Goal: Download file/media

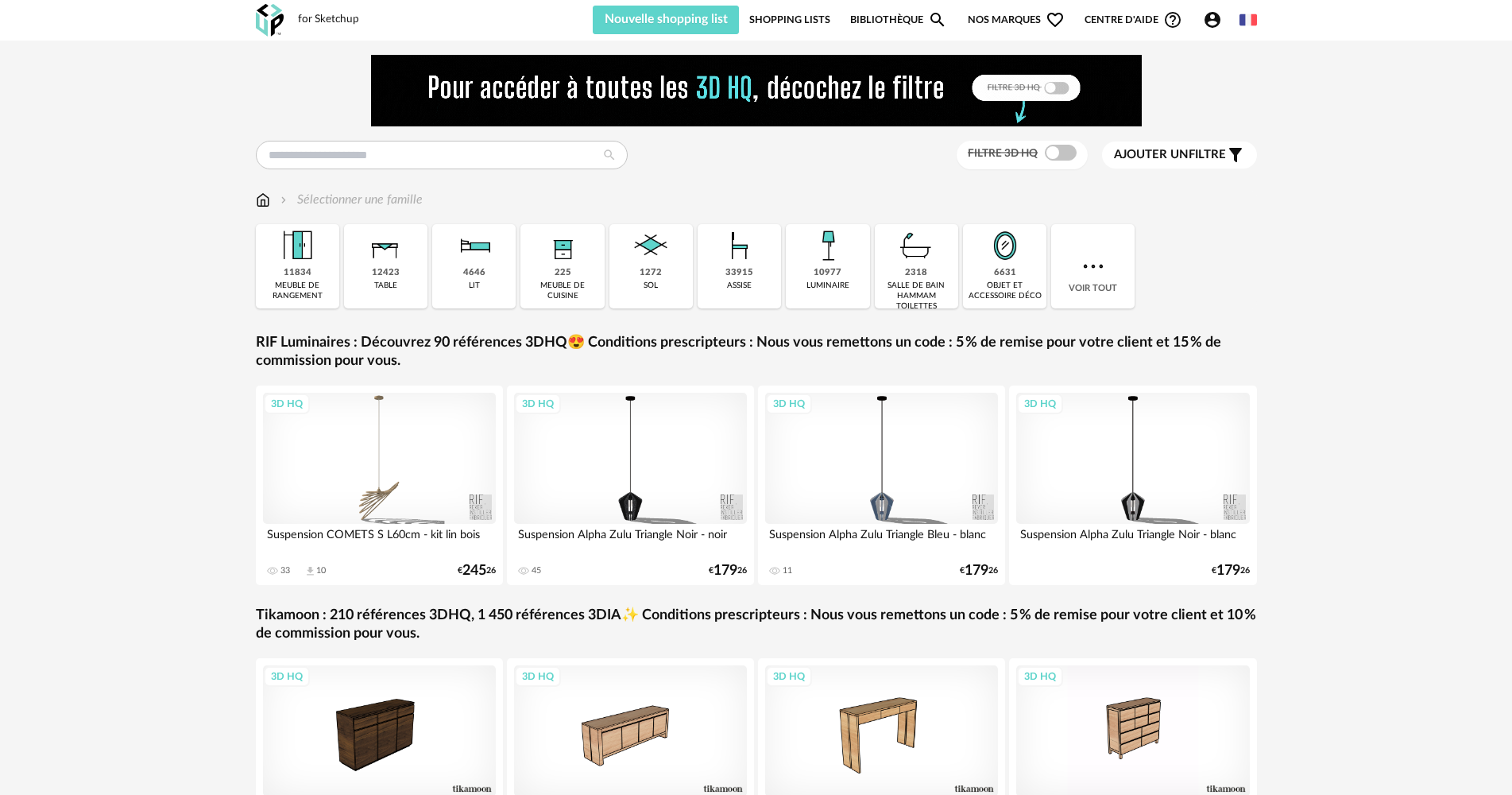
click at [759, 25] on link "Shopping Lists" at bounding box center [790, 20] width 81 height 29
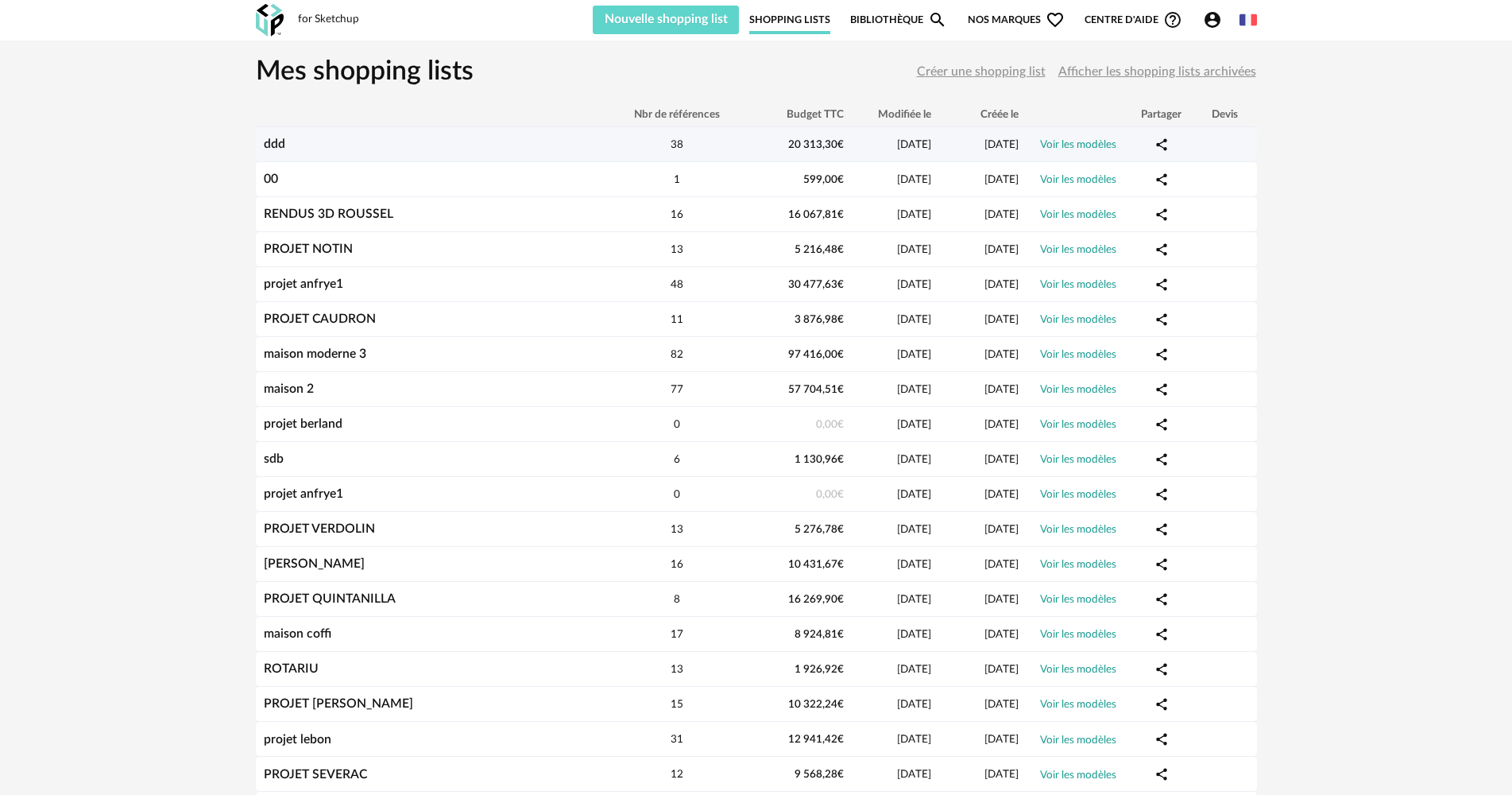
click at [365, 141] on div "ddd" at bounding box center [430, 144] width 350 height 15
click at [283, 141] on link "ddd" at bounding box center [275, 144] width 22 height 13
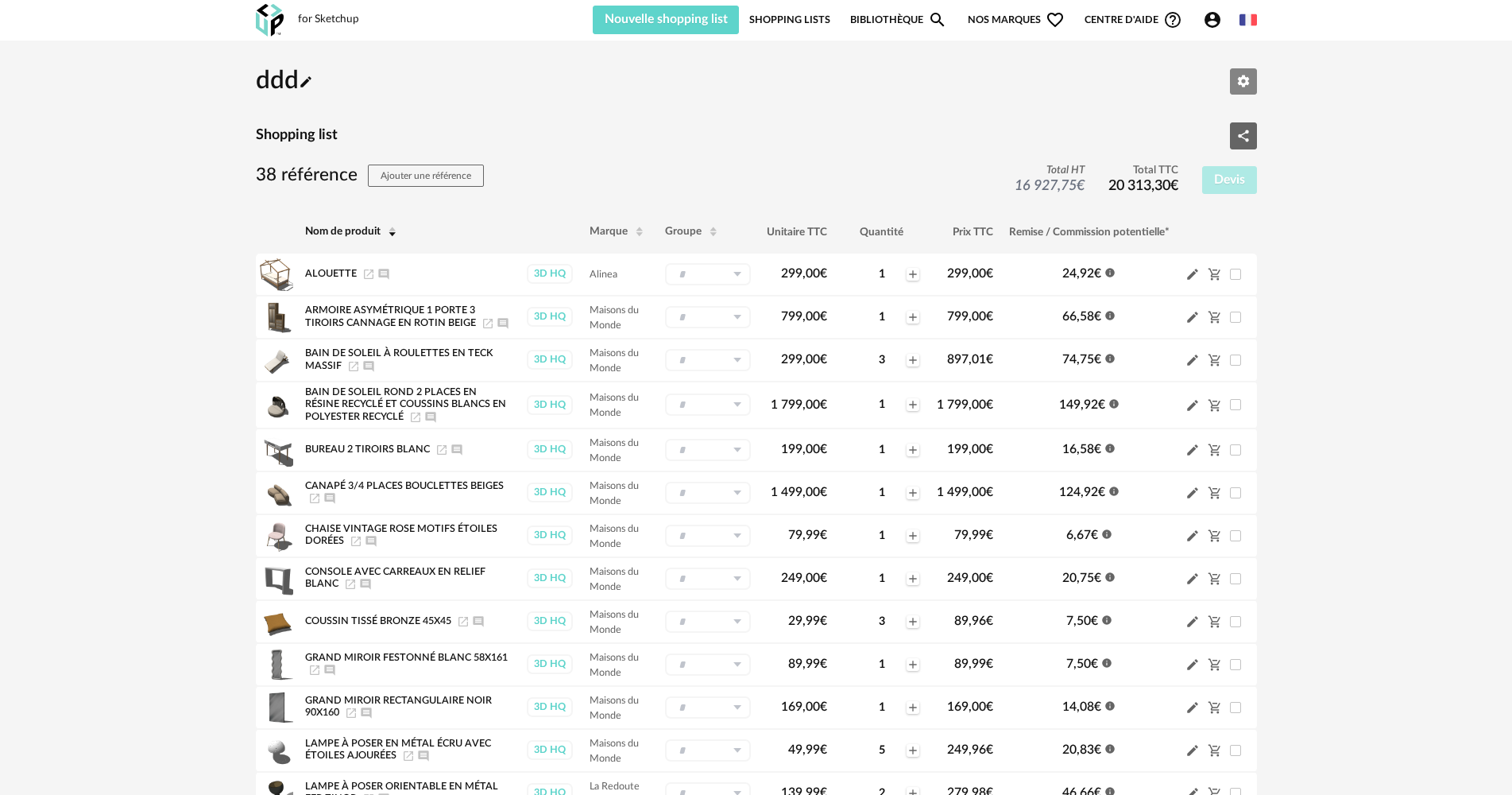
click at [1238, 82] on icon "Editer les paramètres" at bounding box center [1244, 81] width 14 height 14
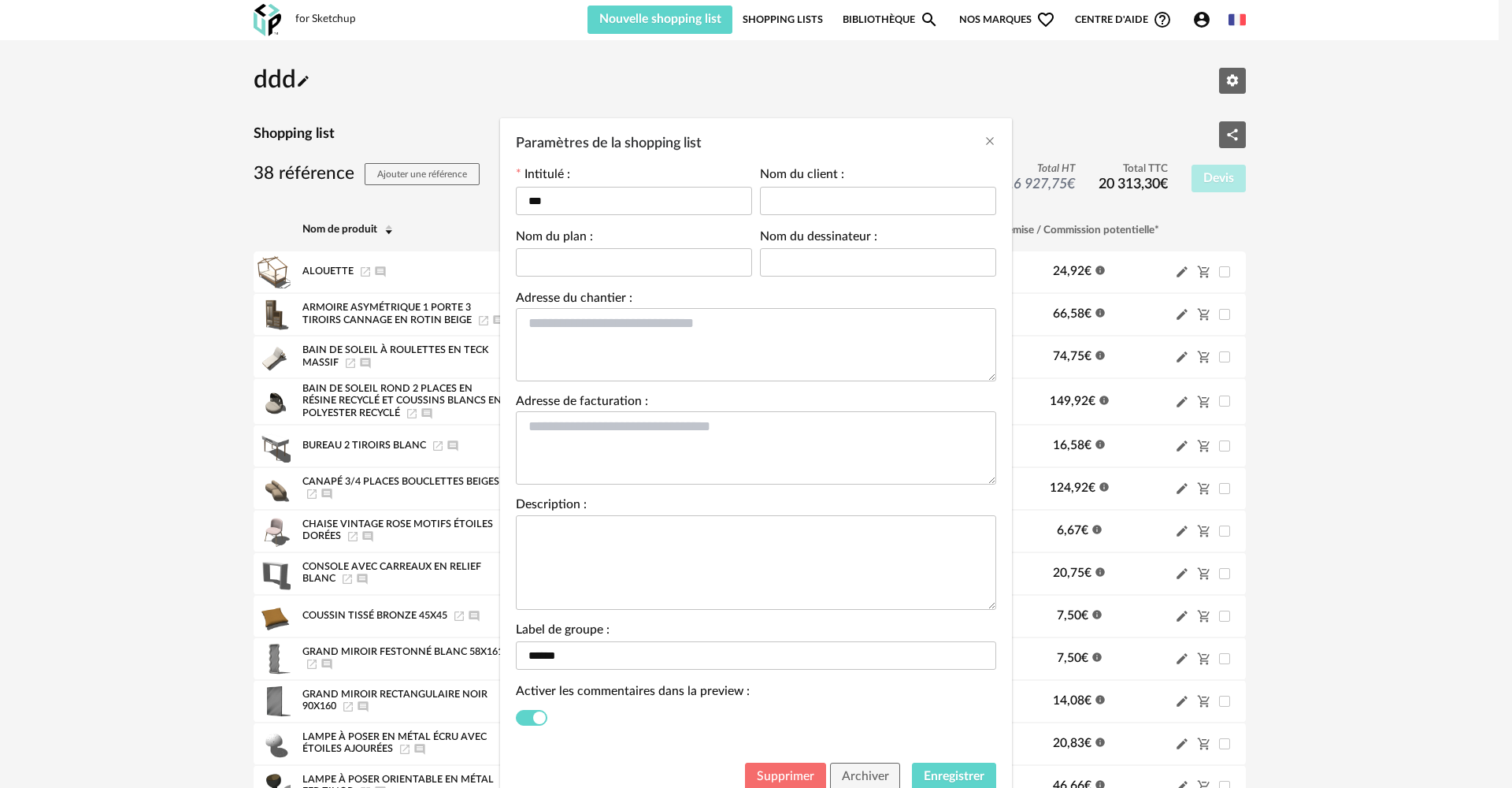
click at [779, 764] on button "Supprimer" at bounding box center [785, 777] width 81 height 29
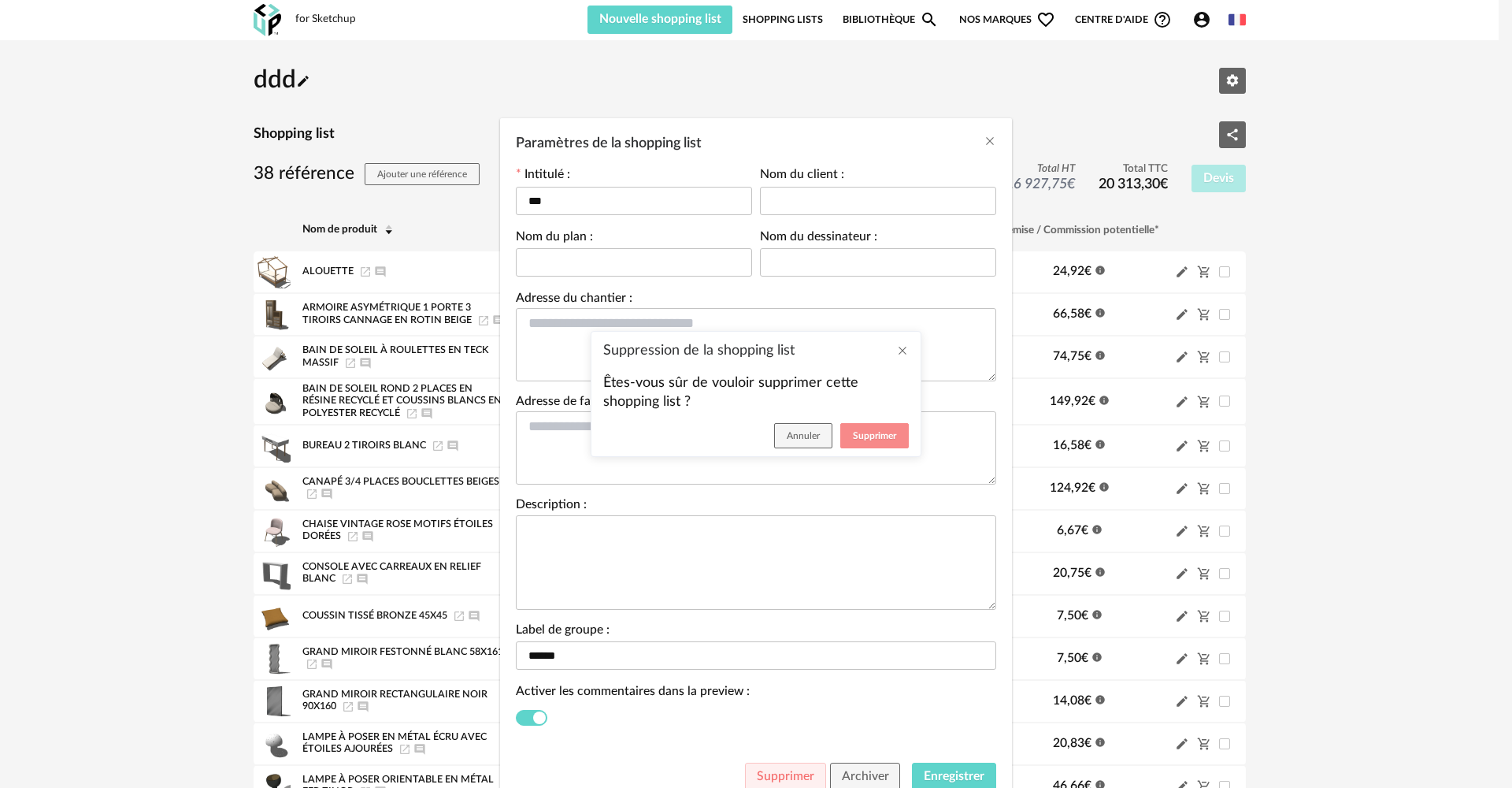
click at [861, 434] on span "Supprimer" at bounding box center [875, 435] width 43 height 10
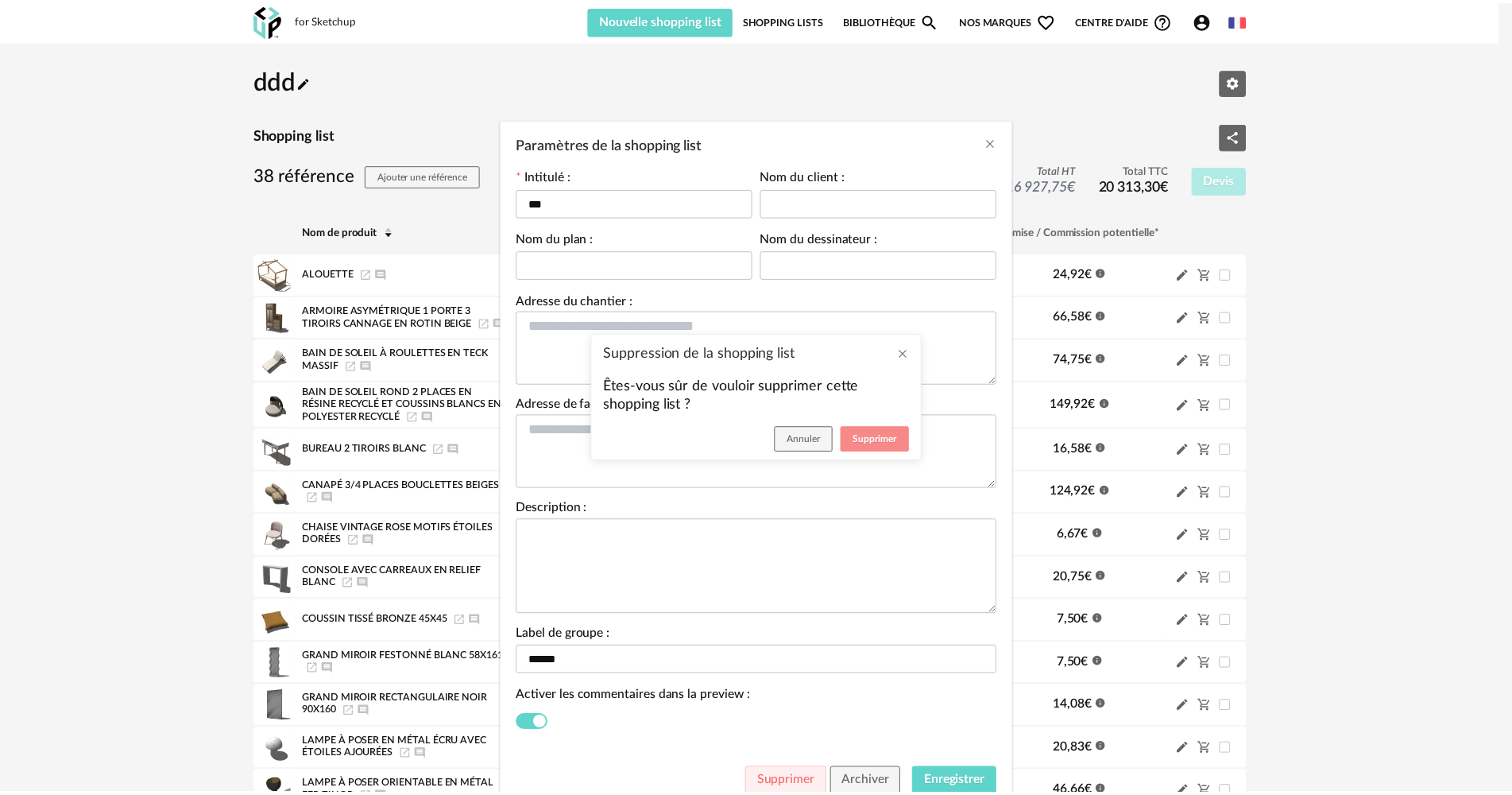
scroll to position [4, 0]
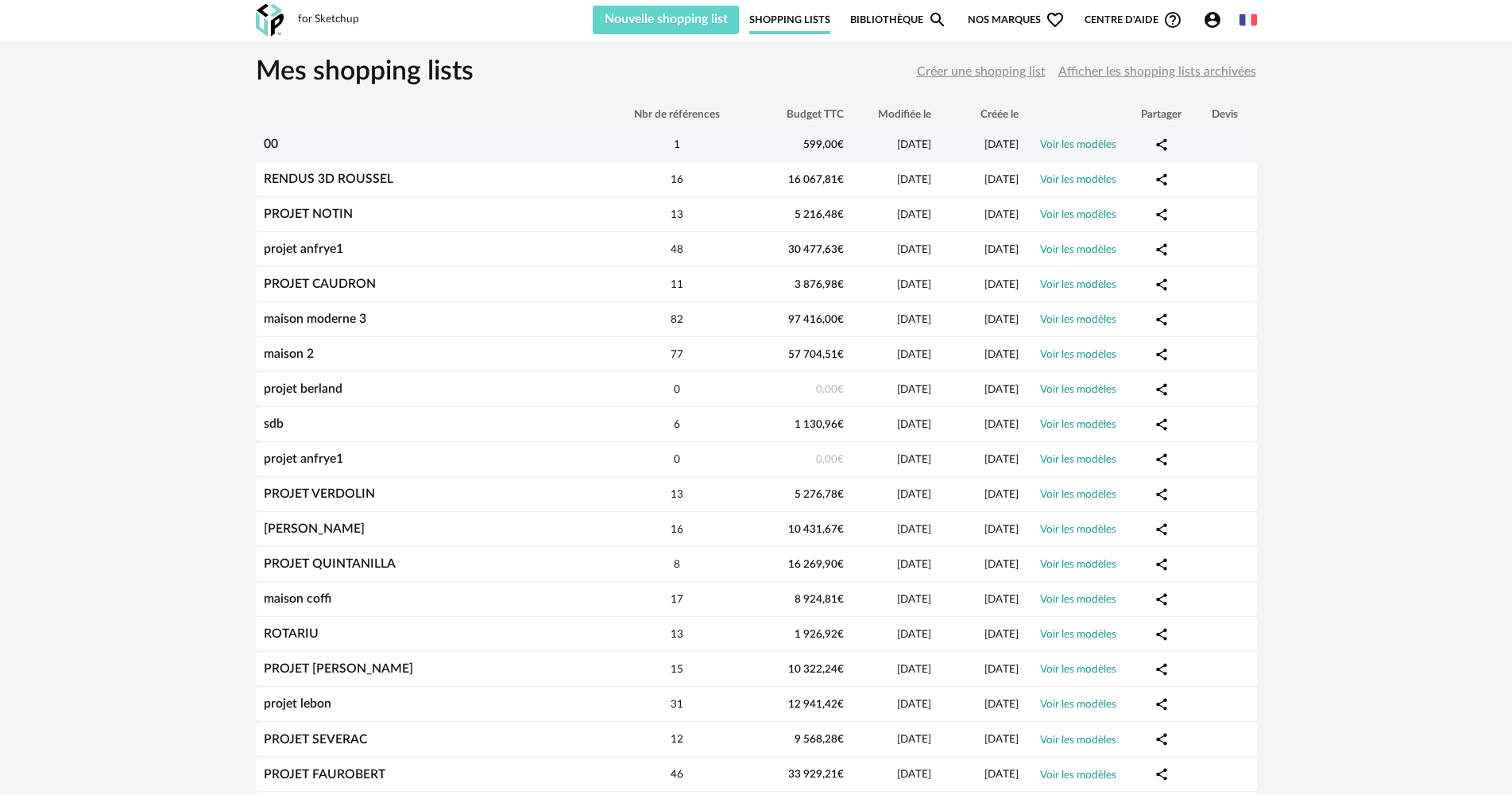
click at [274, 145] on link "00" at bounding box center [271, 144] width 14 height 13
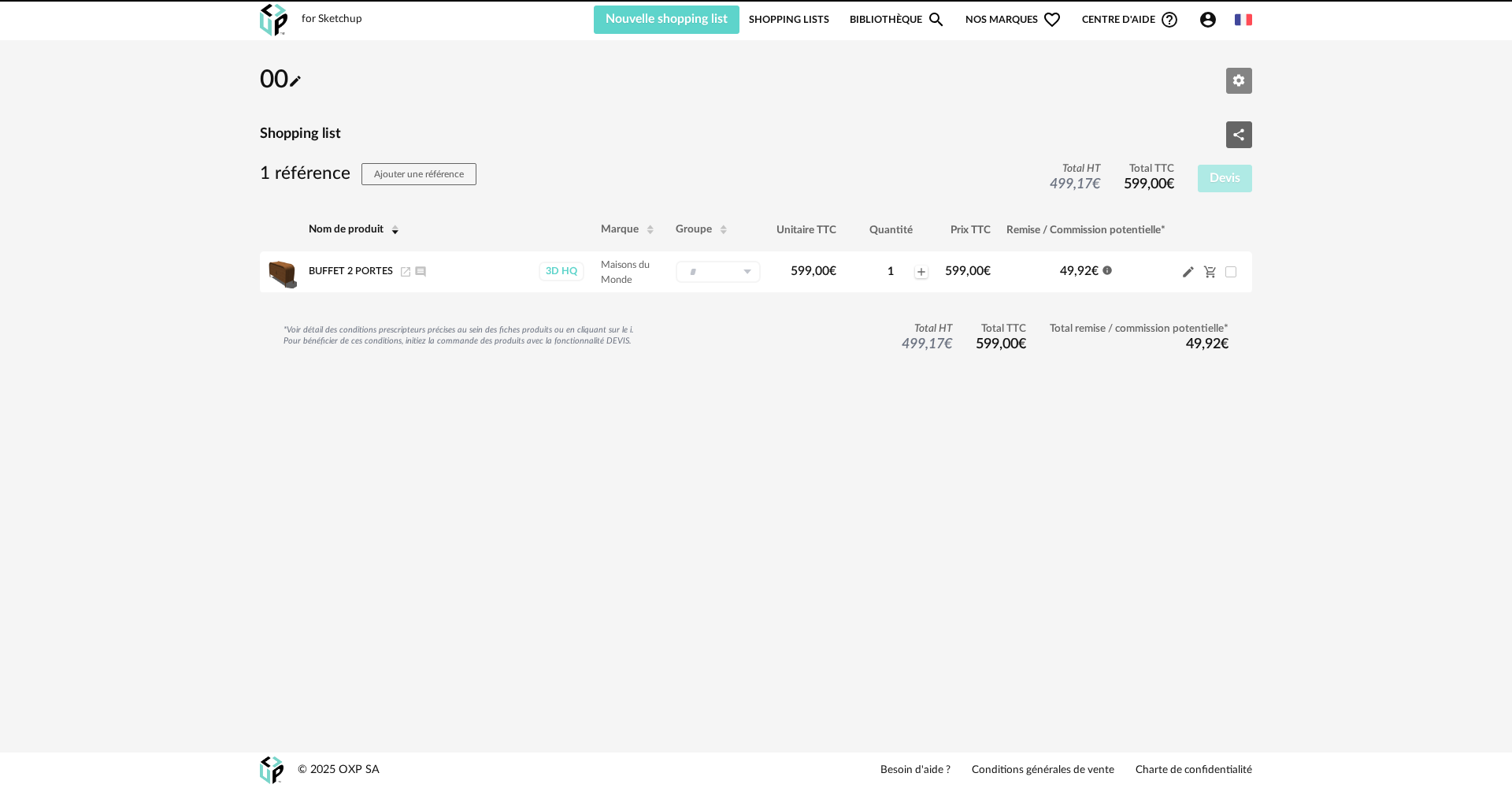
click at [1228, 84] on button "Editer les paramètres" at bounding box center [1240, 81] width 27 height 27
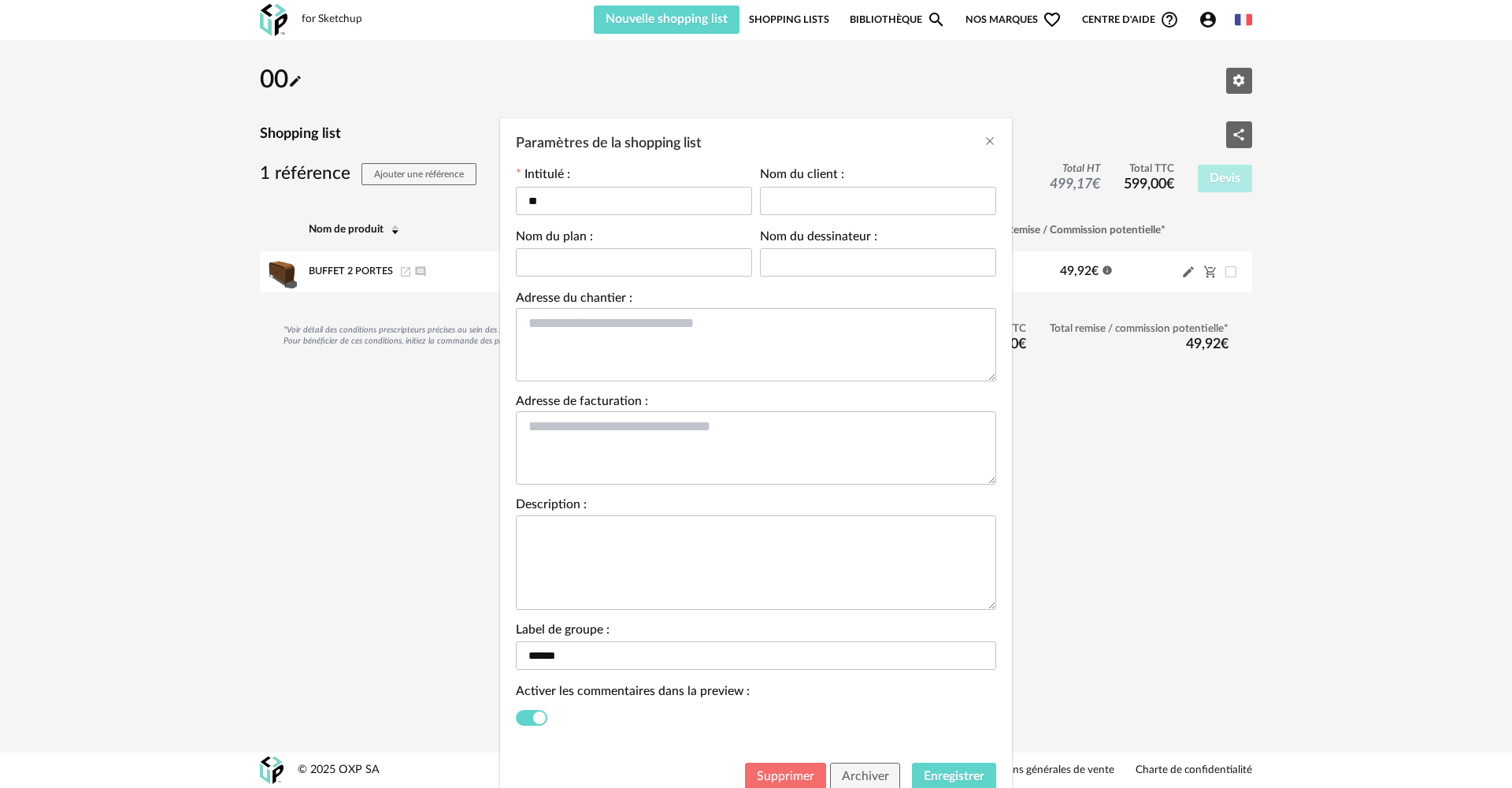
click at [782, 764] on div "Supprimer Archiver Enregistrer" at bounding box center [756, 781] width 512 height 52
click at [782, 767] on button "Supprimer" at bounding box center [785, 777] width 81 height 29
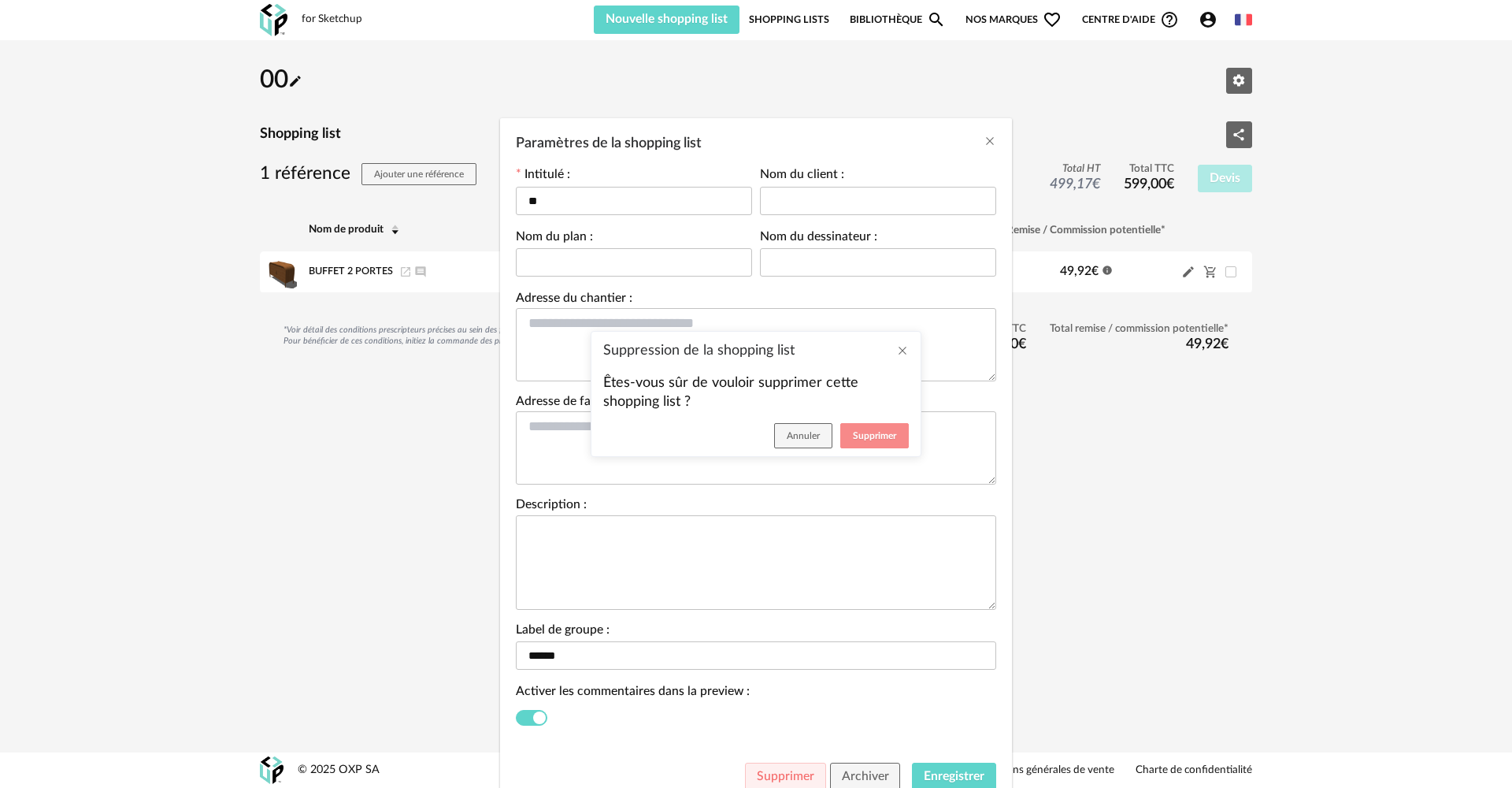
click at [855, 435] on span "Supprimer" at bounding box center [875, 435] width 43 height 10
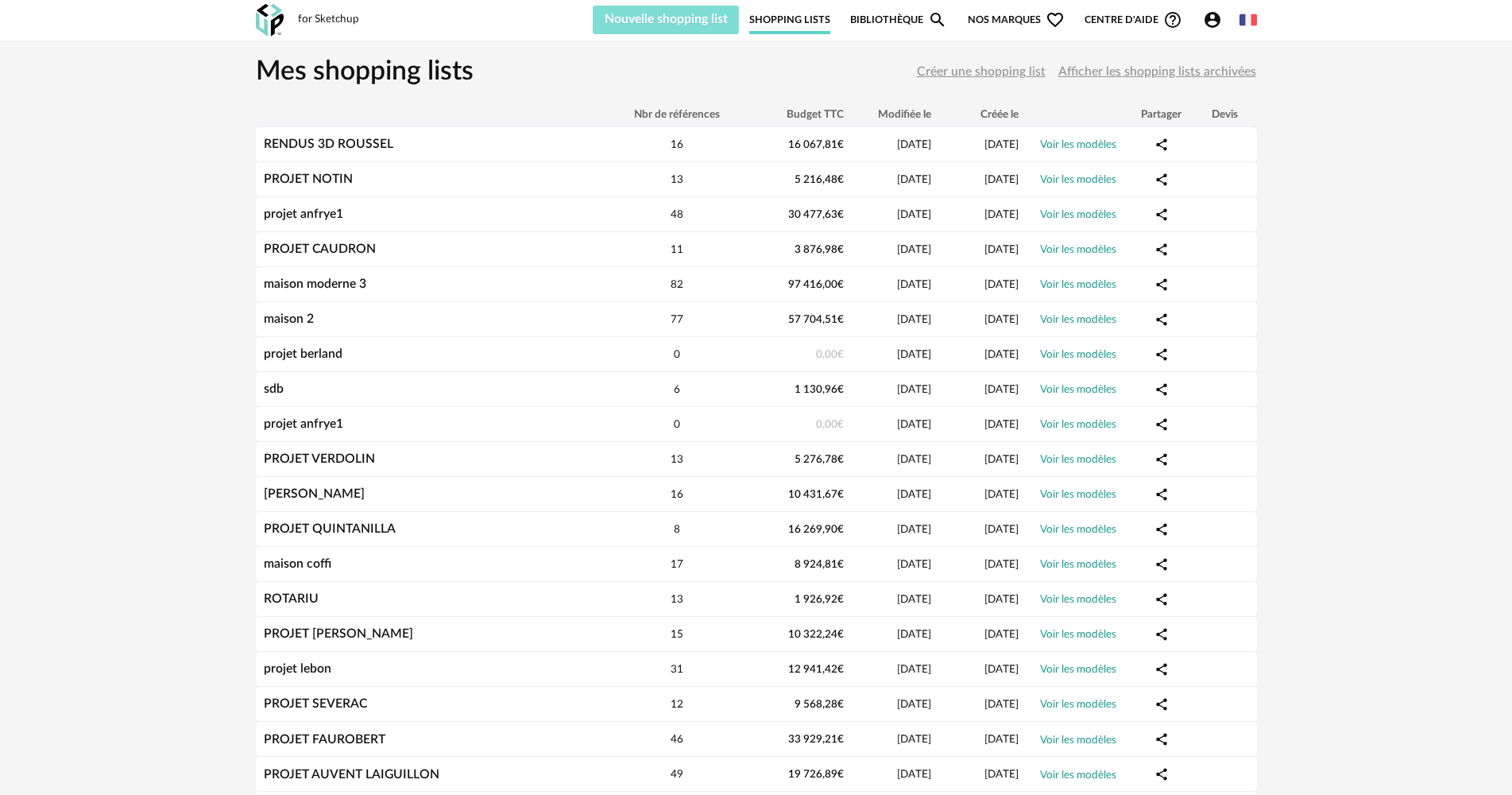
click at [669, 19] on span "Nouvelle shopping list" at bounding box center [666, 19] width 123 height 13
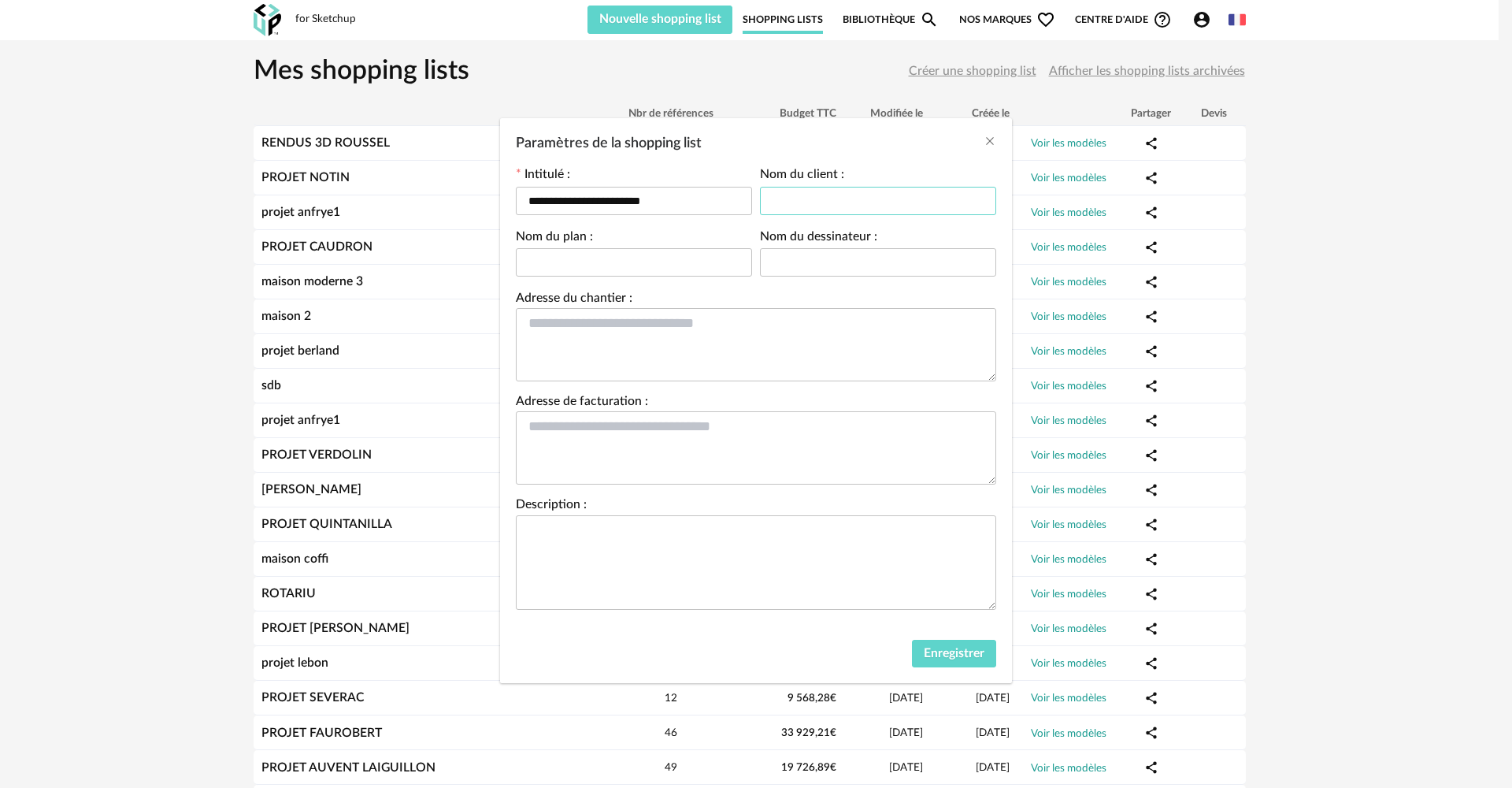
click at [834, 191] on input "Paramètres de la shopping list" at bounding box center [878, 201] width 236 height 29
type input "**"
click at [965, 642] on button "Enregistrer" at bounding box center [954, 654] width 84 height 29
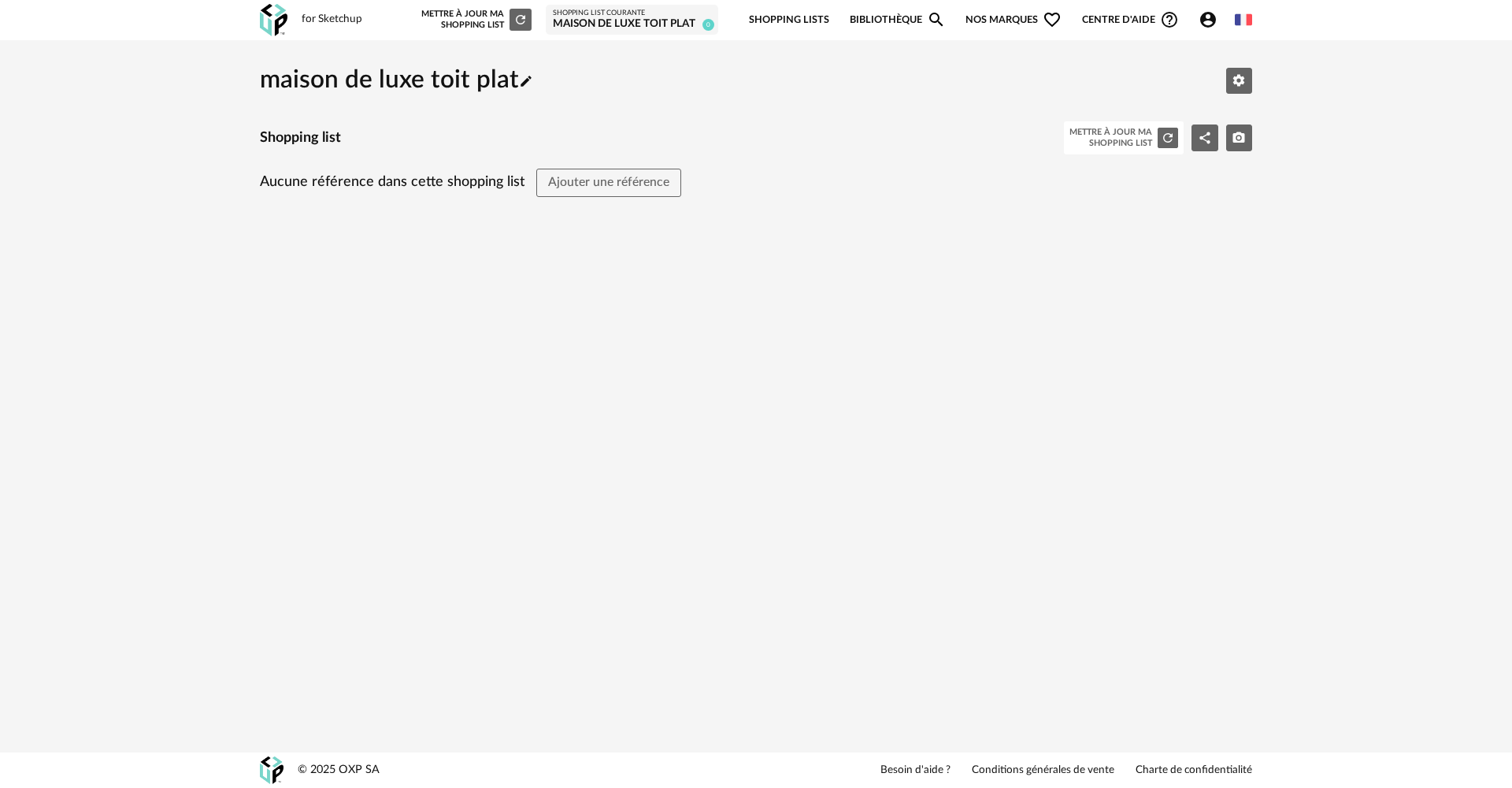
click at [866, 21] on link "Bibliothèque Magnify icon" at bounding box center [897, 20] width 96 height 37
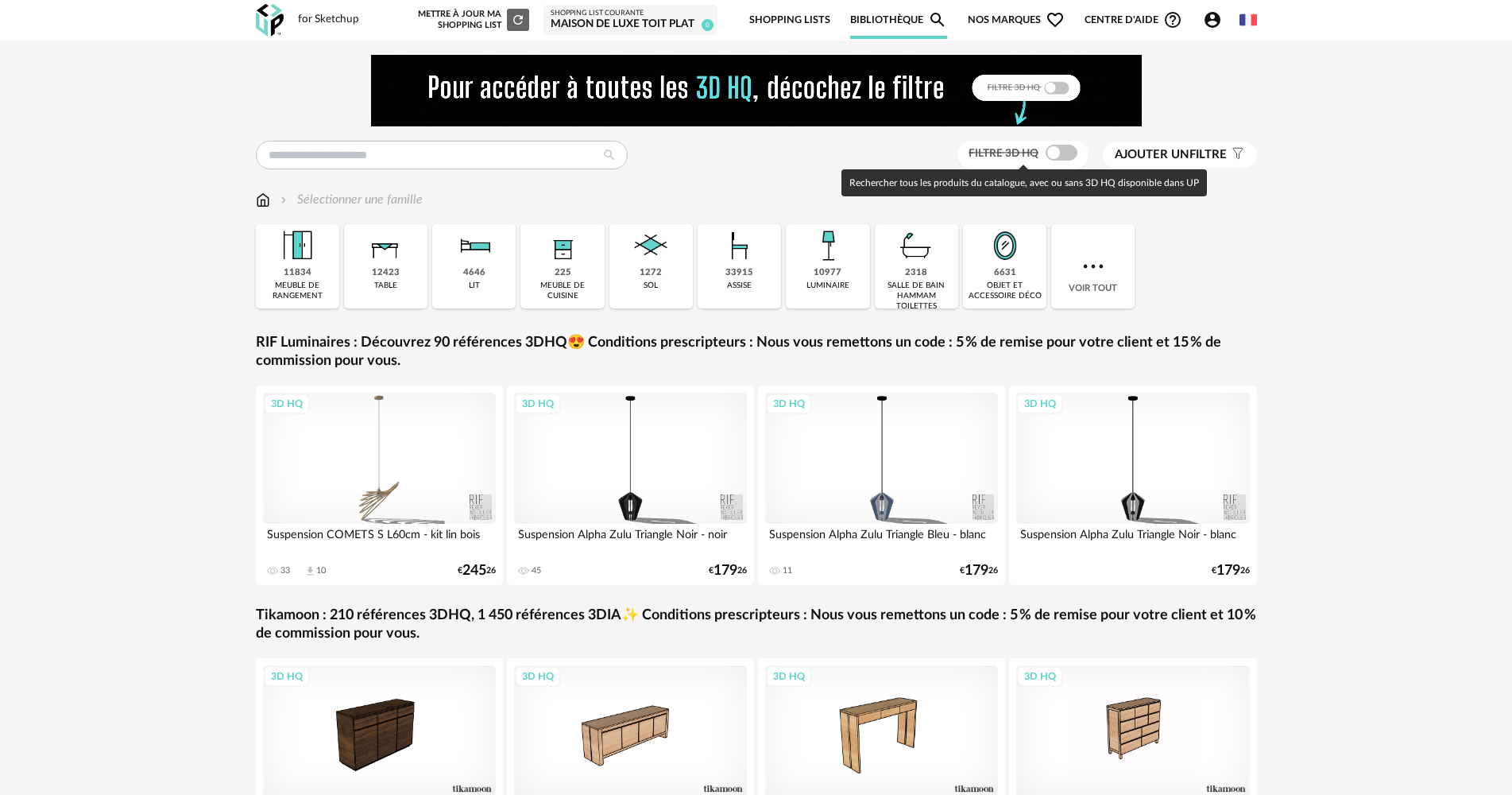
click at [1066, 154] on span at bounding box center [1061, 153] width 32 height 16
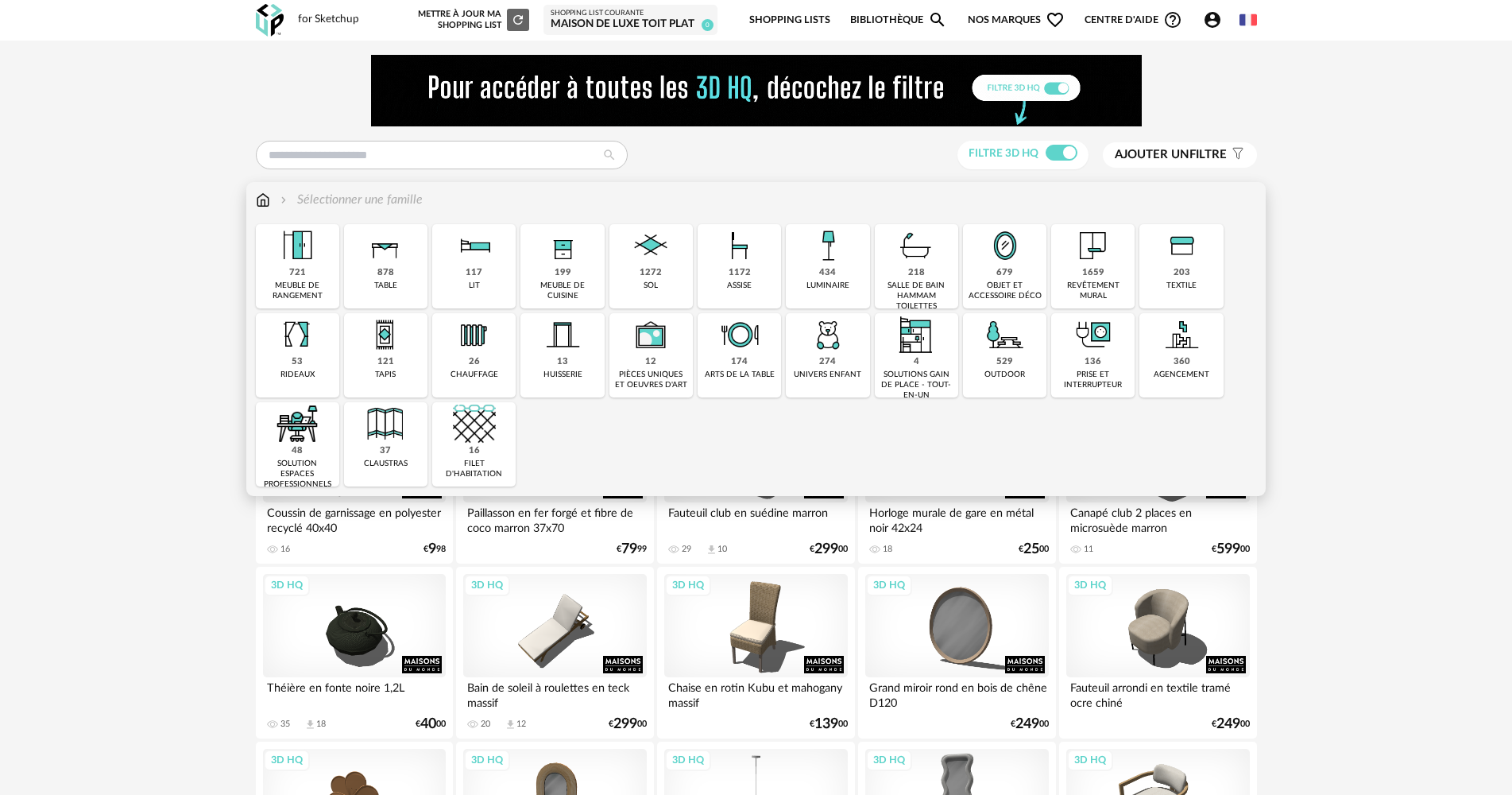
click at [1106, 275] on div "1659 revêtement mural" at bounding box center [1093, 266] width 83 height 84
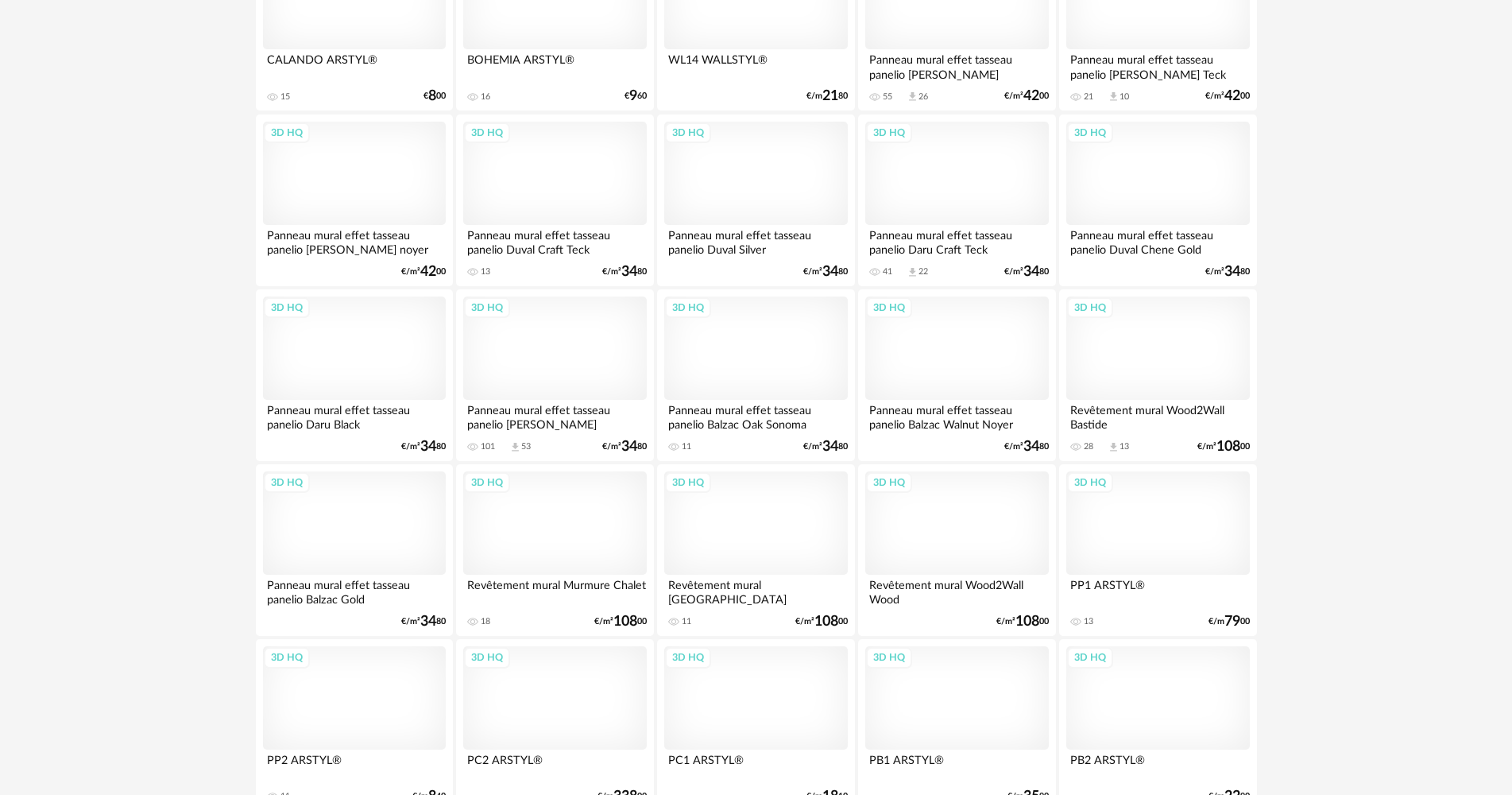
scroll to position [1430, 0]
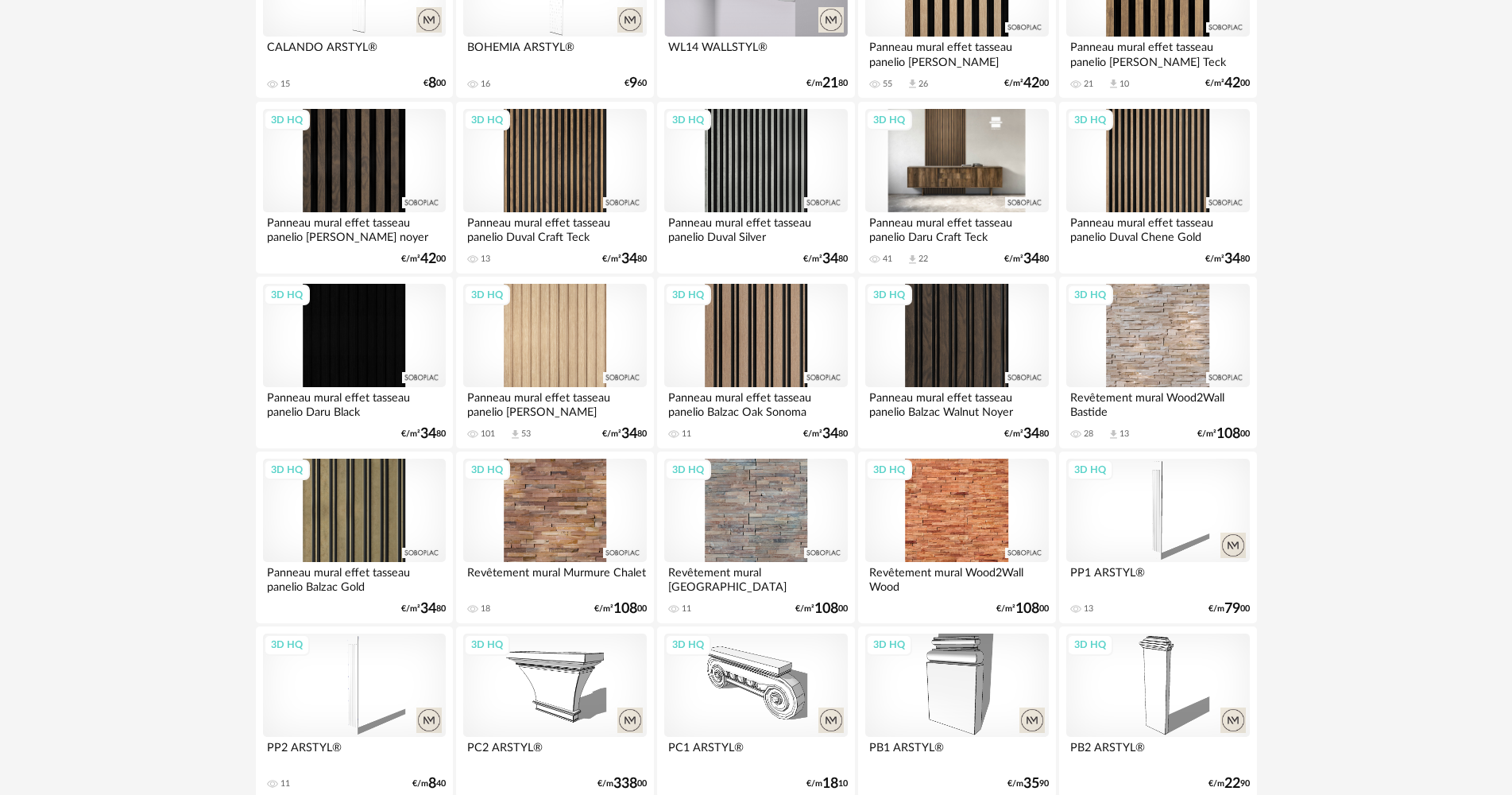
click at [967, 182] on div "3D HQ" at bounding box center [957, 161] width 182 height 103
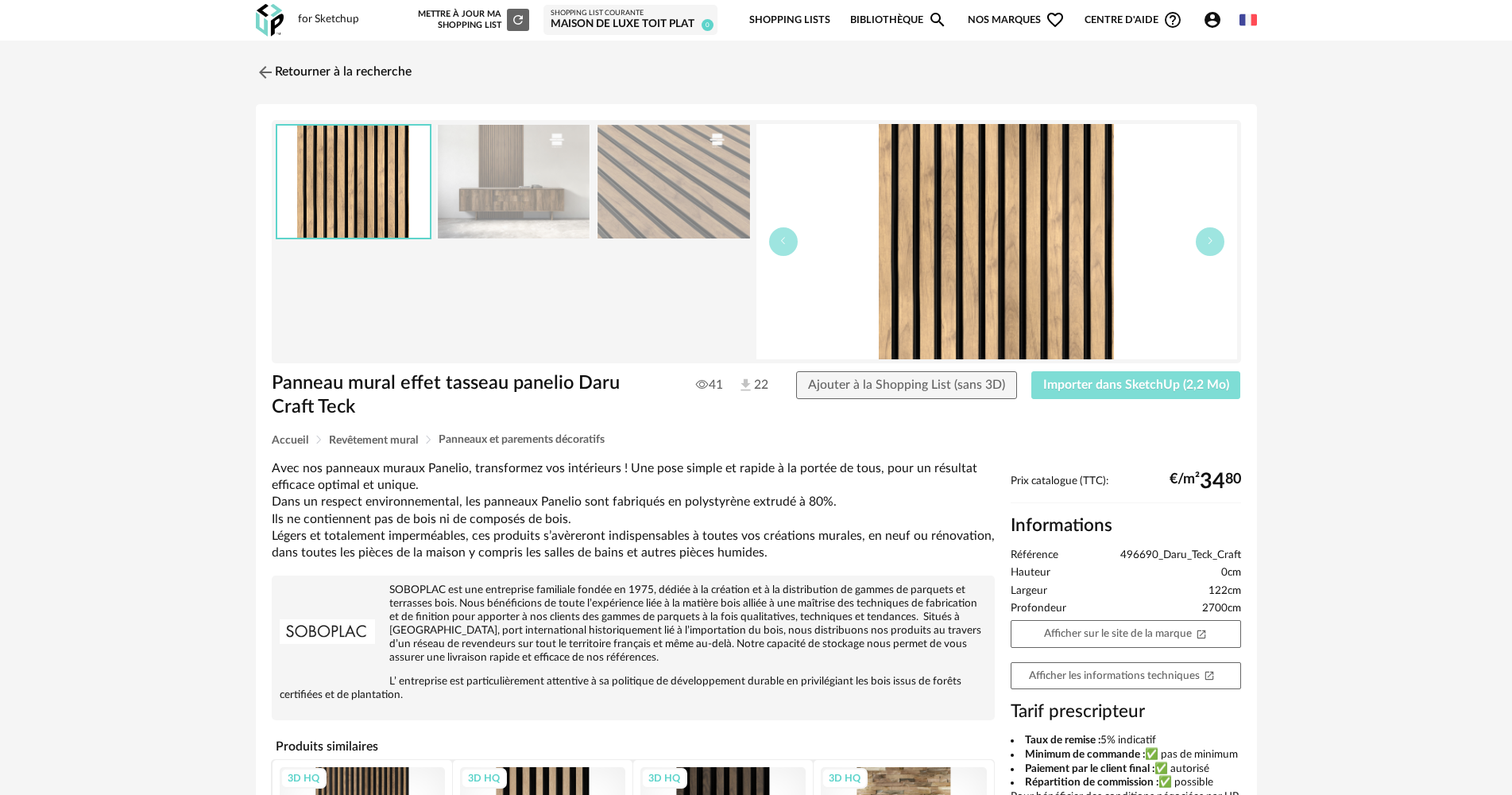
click at [1104, 398] on button "Importer dans SketchUp (2,2 Mo)" at bounding box center [1136, 386] width 210 height 29
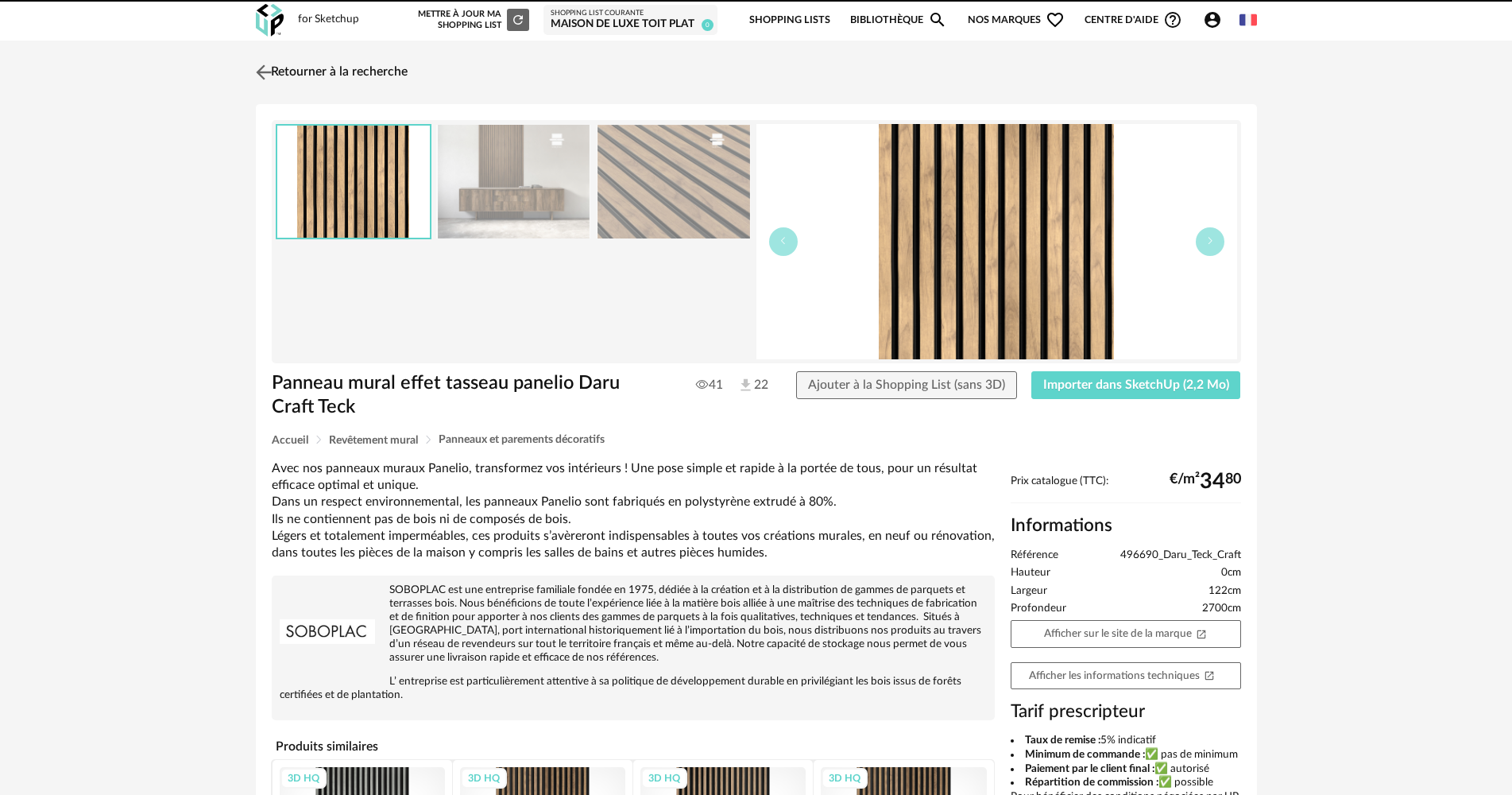
click at [329, 76] on link "Retourner à la recherche" at bounding box center [330, 72] width 155 height 35
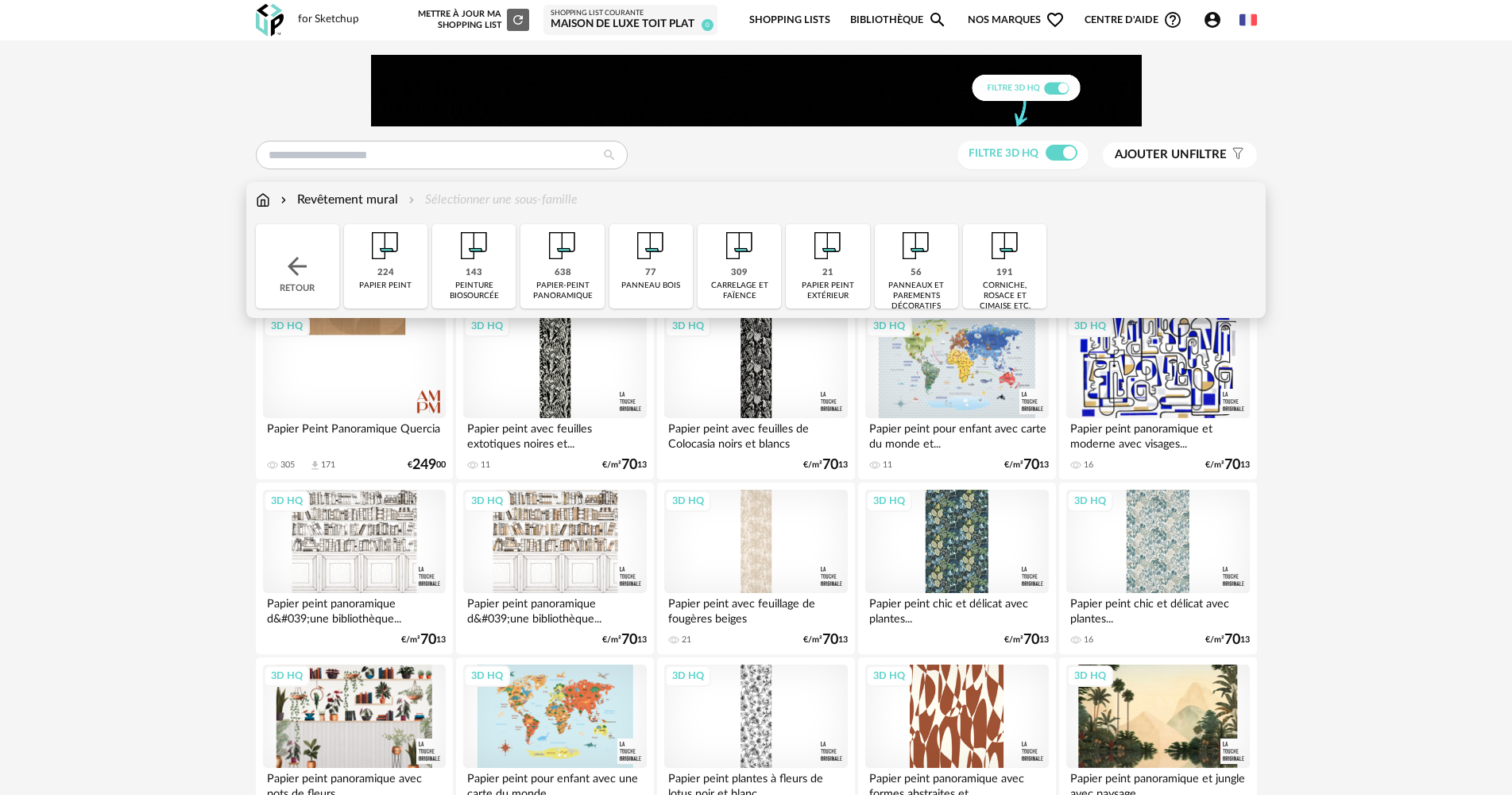
click at [289, 261] on img at bounding box center [297, 267] width 29 height 29
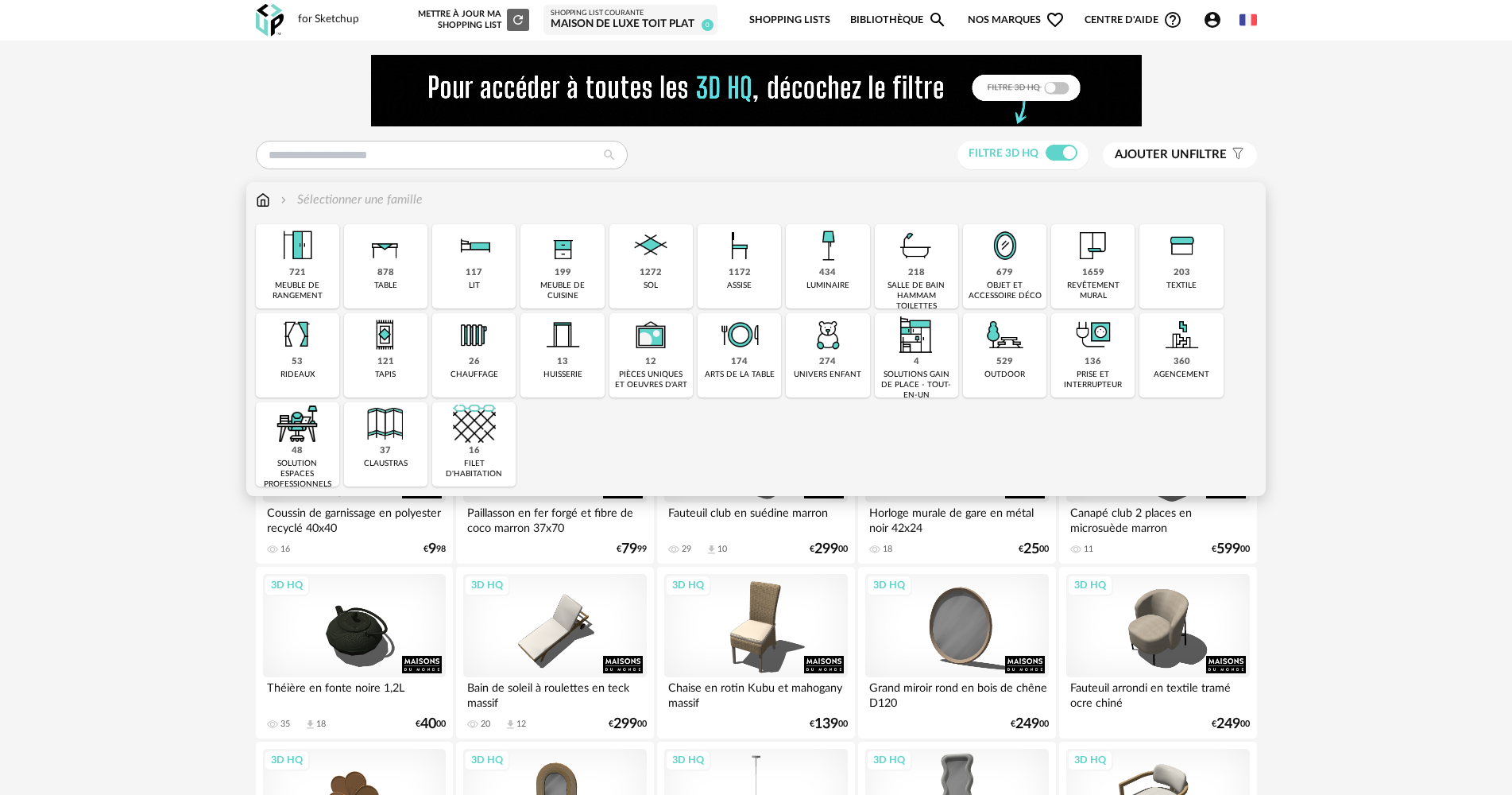
click at [1100, 274] on div "1659" at bounding box center [1093, 273] width 23 height 12
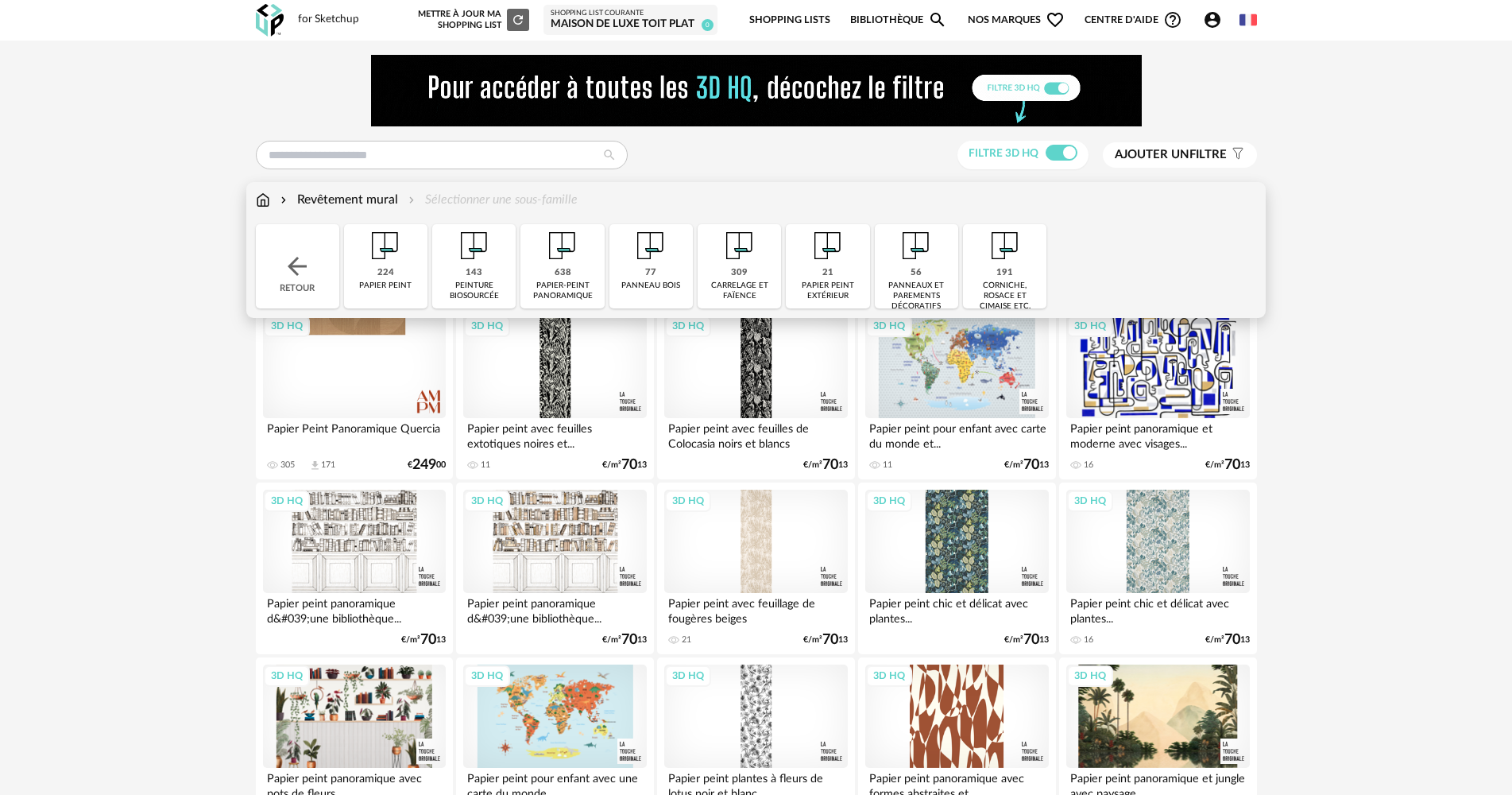
click at [456, 263] on img at bounding box center [474, 246] width 43 height 43
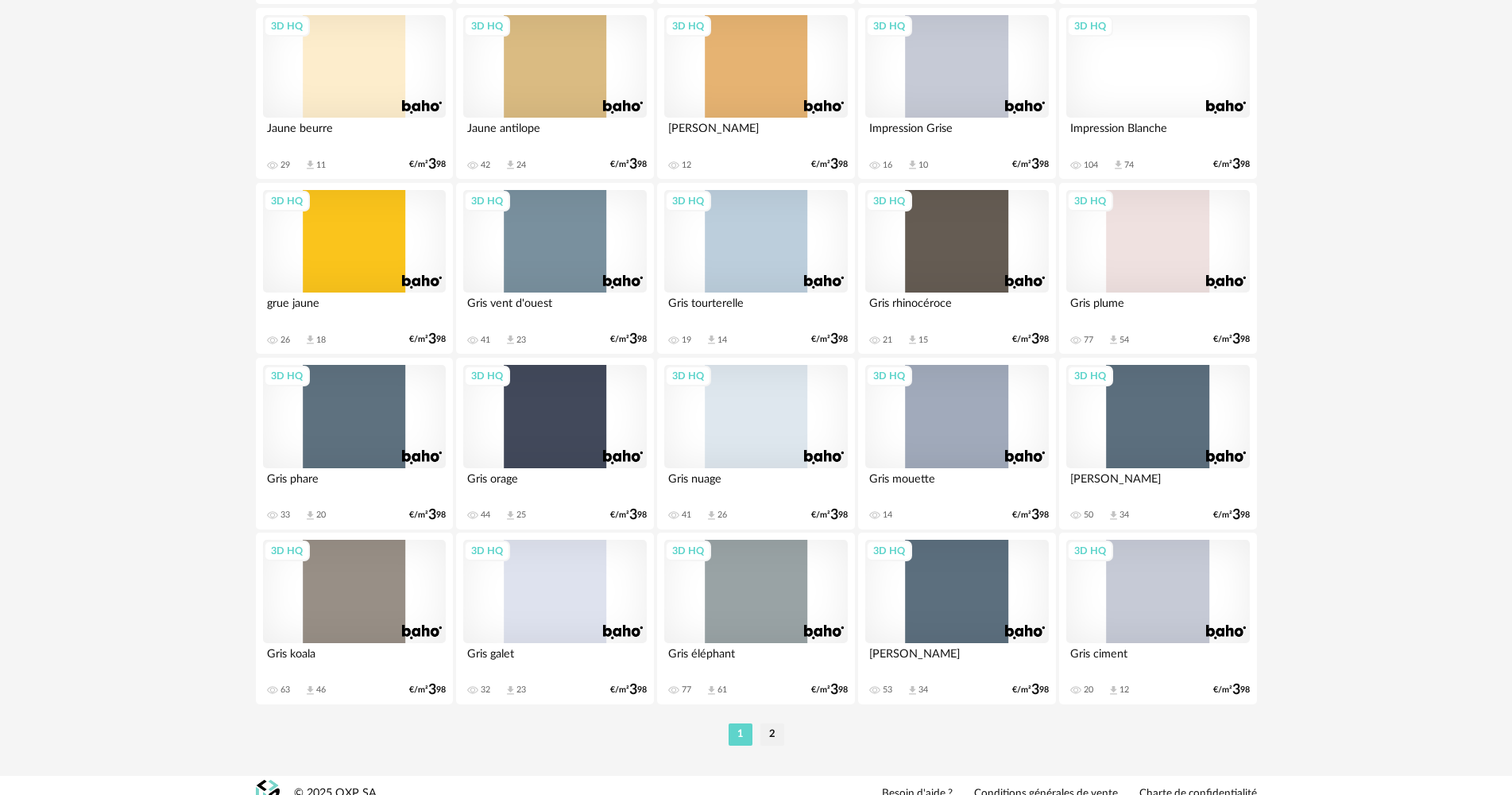
scroll to position [3115, 0]
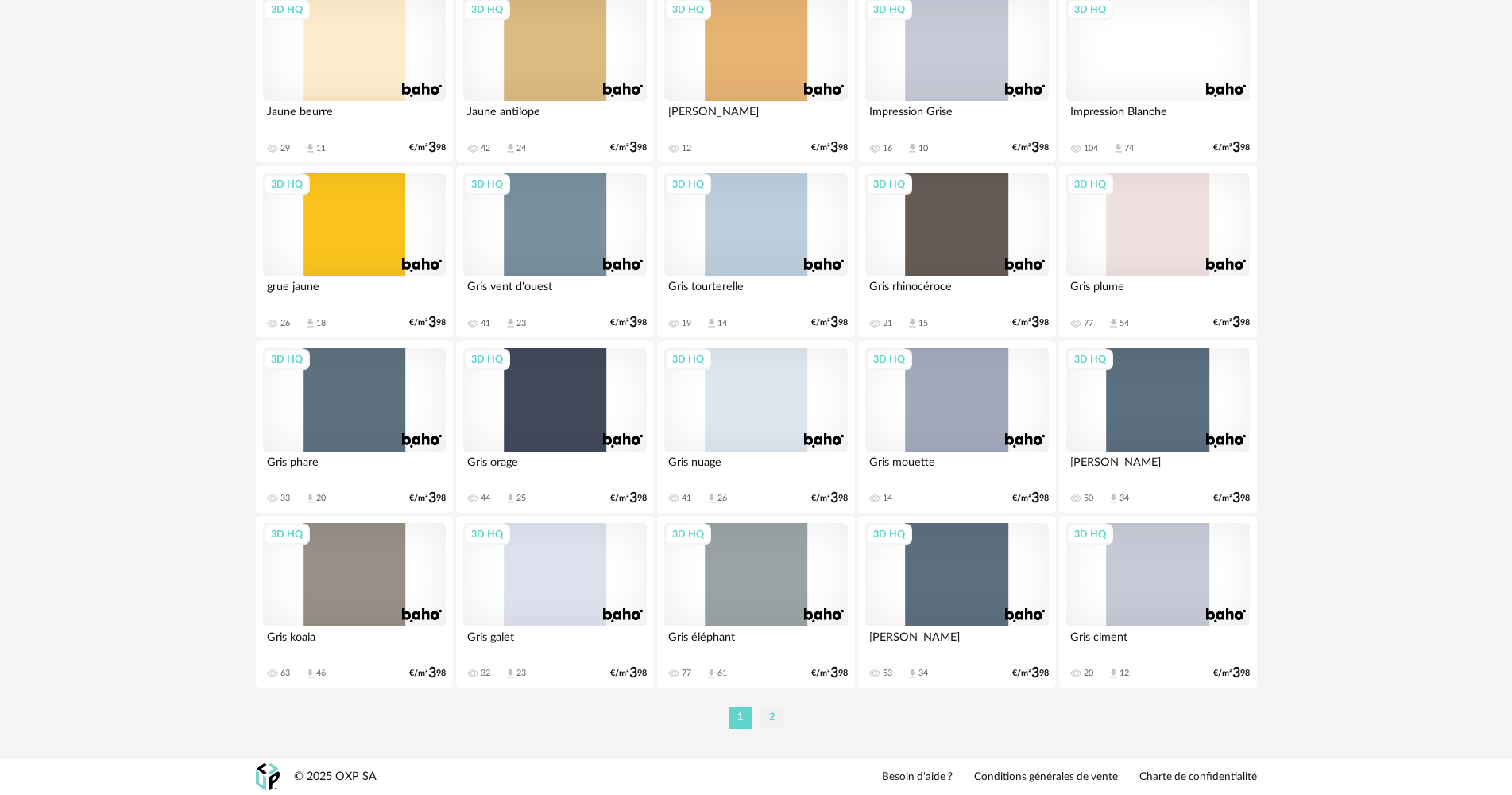
click at [764, 725] on li "2" at bounding box center [772, 717] width 23 height 23
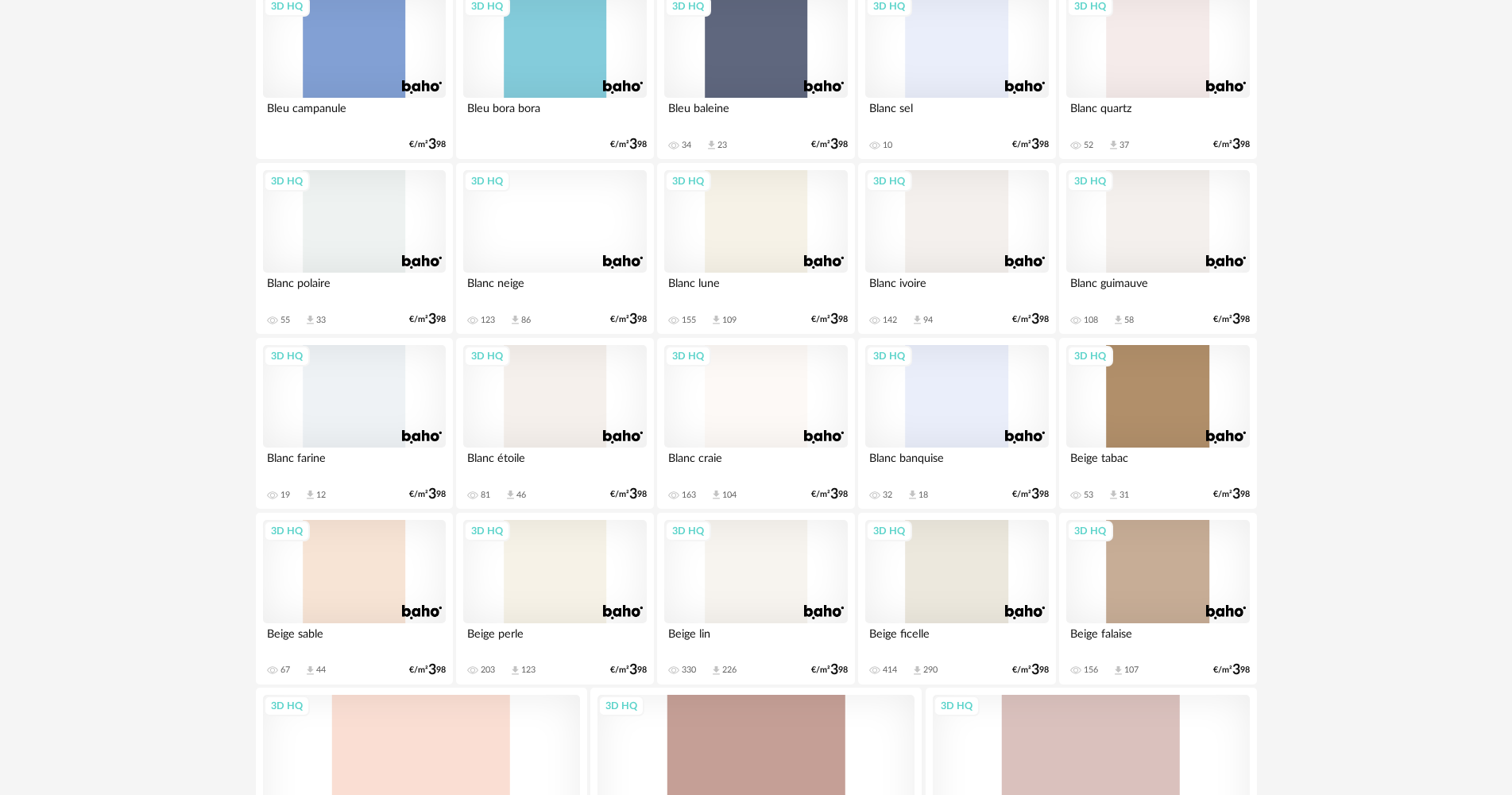
scroll to position [1034, 0]
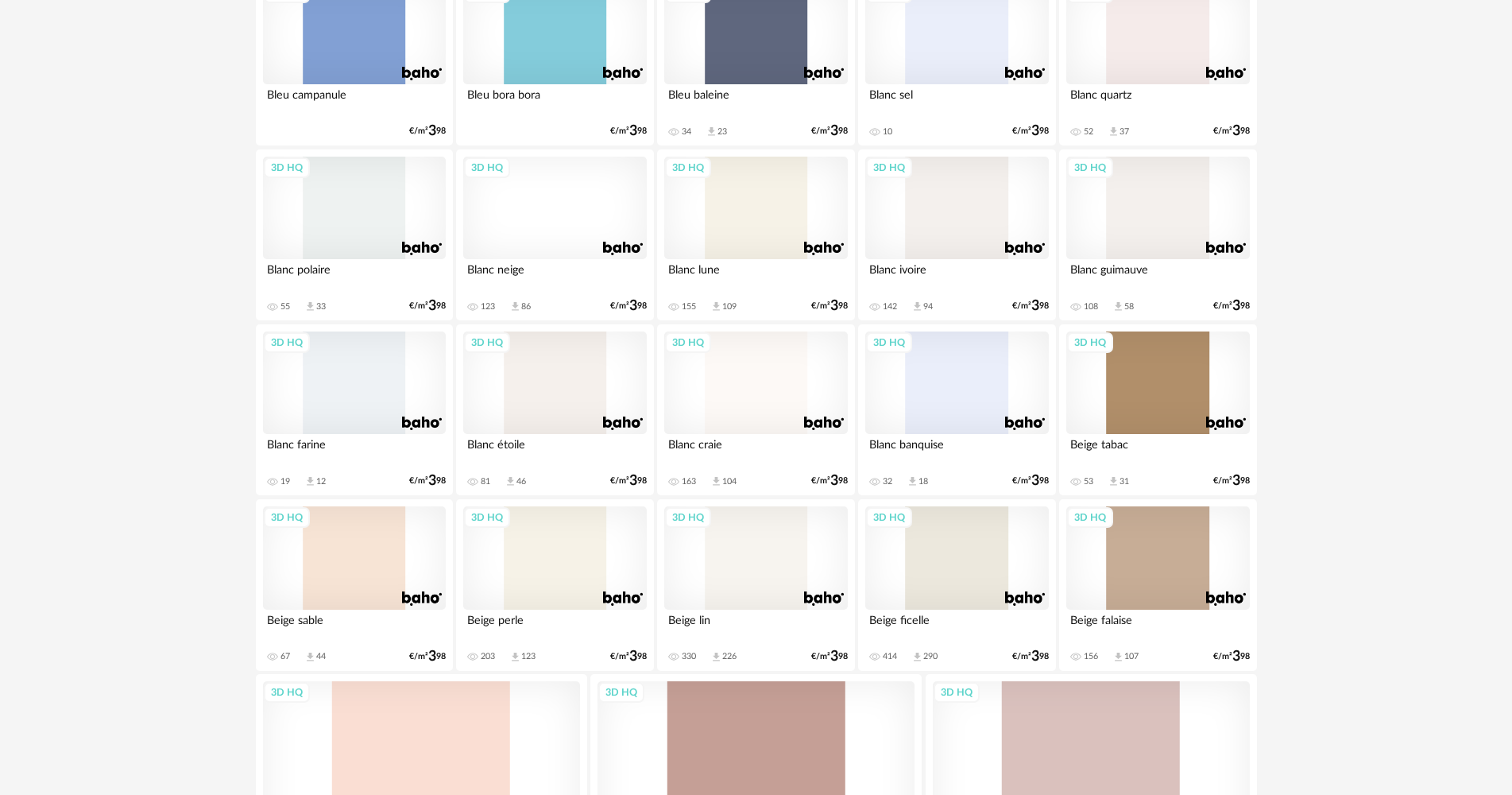
click at [730, 591] on div "3D HQ" at bounding box center [755, 557] width 182 height 103
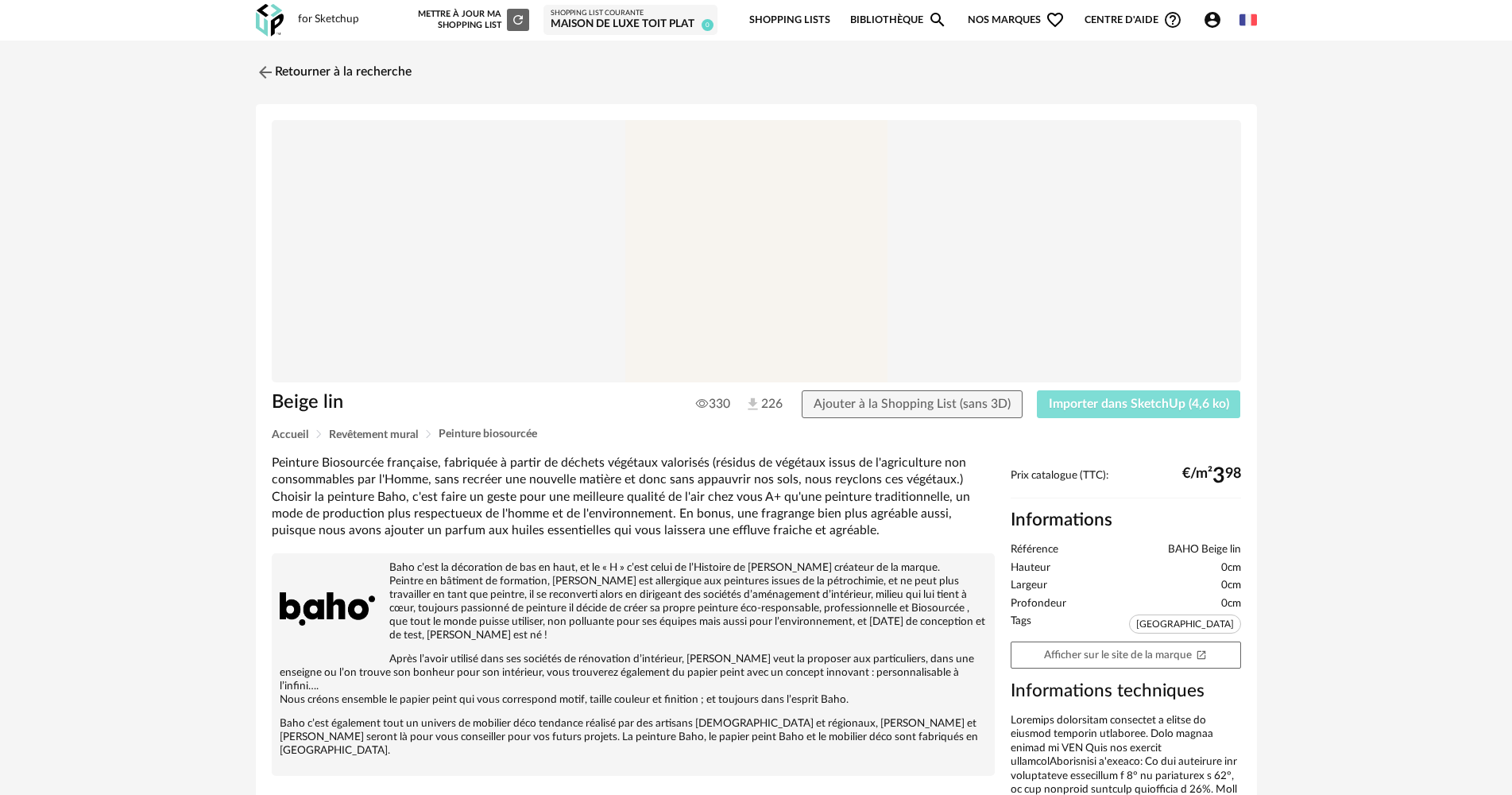
click at [1081, 407] on span "Importer dans SketchUp (4,6 ko)" at bounding box center [1139, 404] width 181 height 13
